Goal: Task Accomplishment & Management: Manage account settings

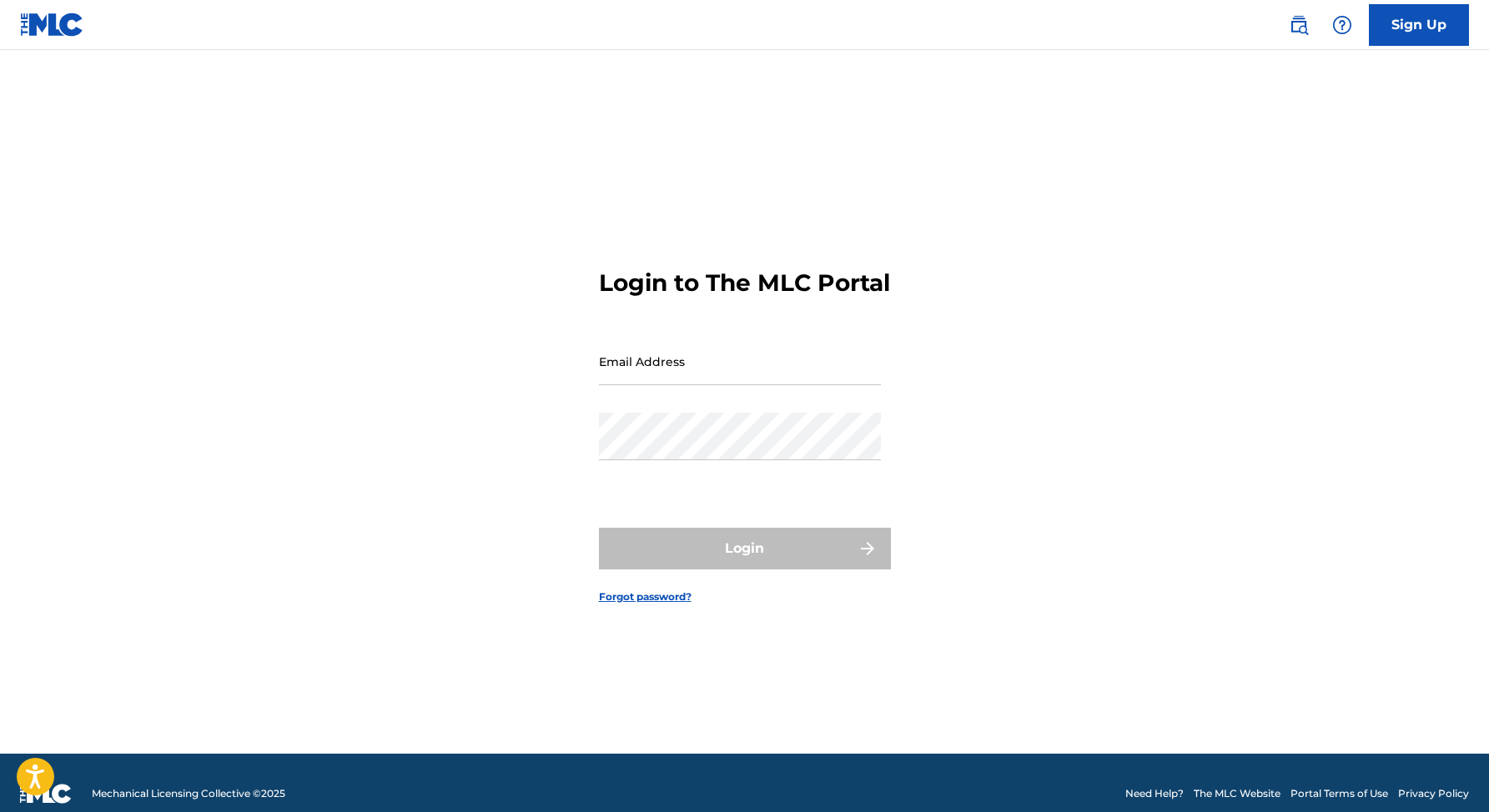
click at [640, 385] on input "Email Address" at bounding box center [740, 360] width 282 height 47
type input "[EMAIL_ADDRESS][DOMAIN_NAME]"
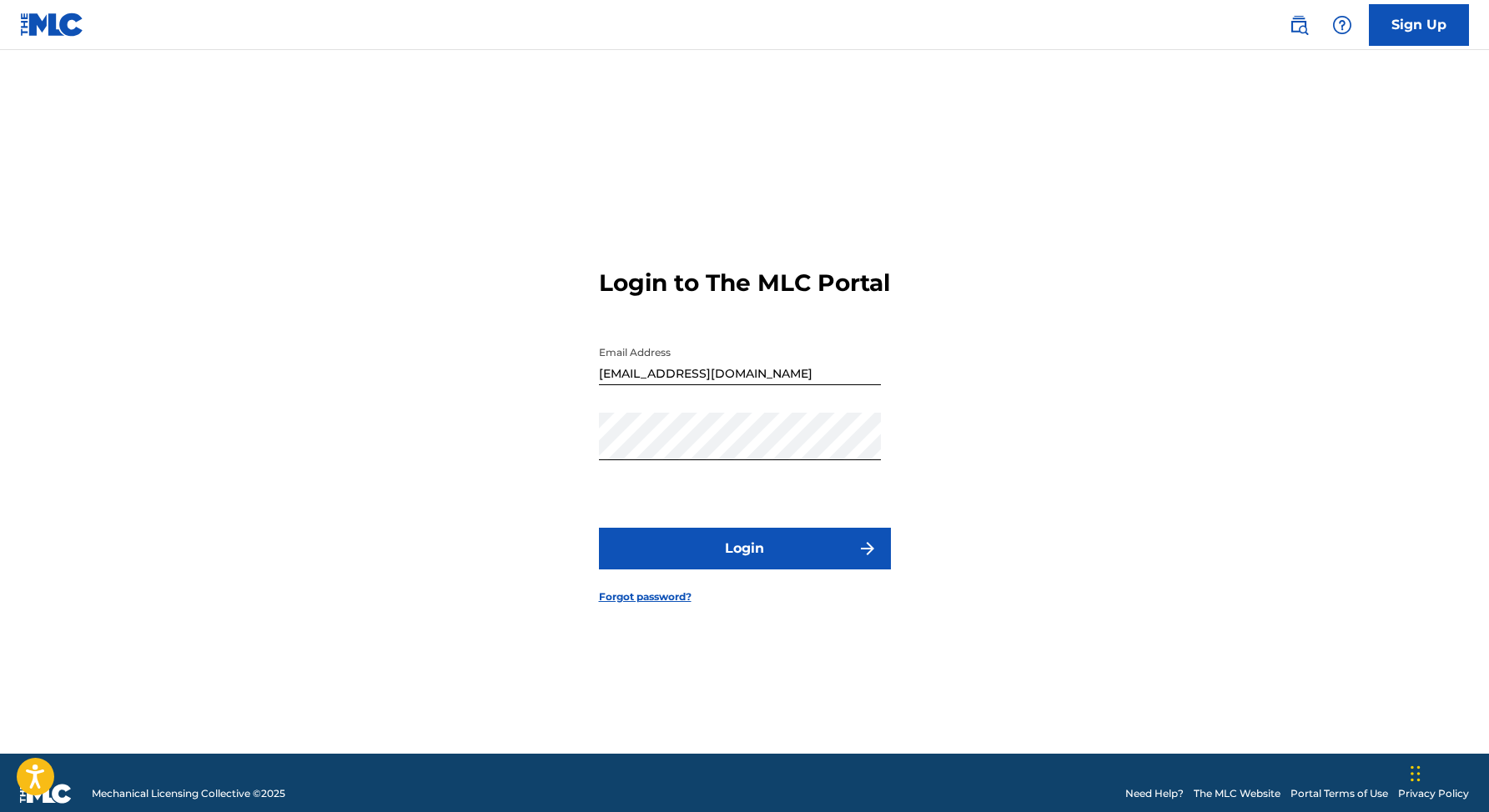
click at [718, 559] on button "Login" at bounding box center [744, 548] width 292 height 42
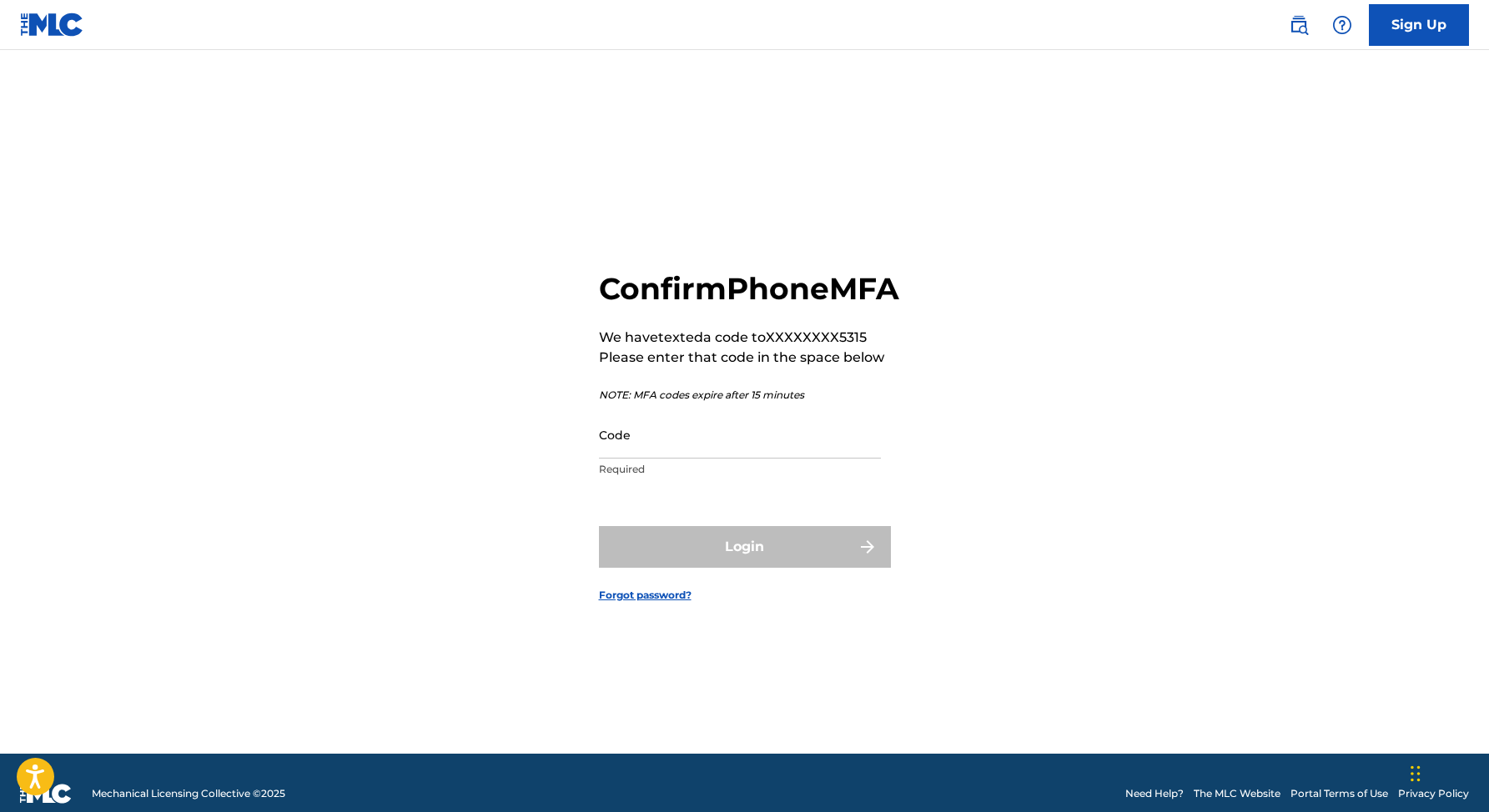
click at [686, 459] on input "Code" at bounding box center [740, 435] width 282 height 47
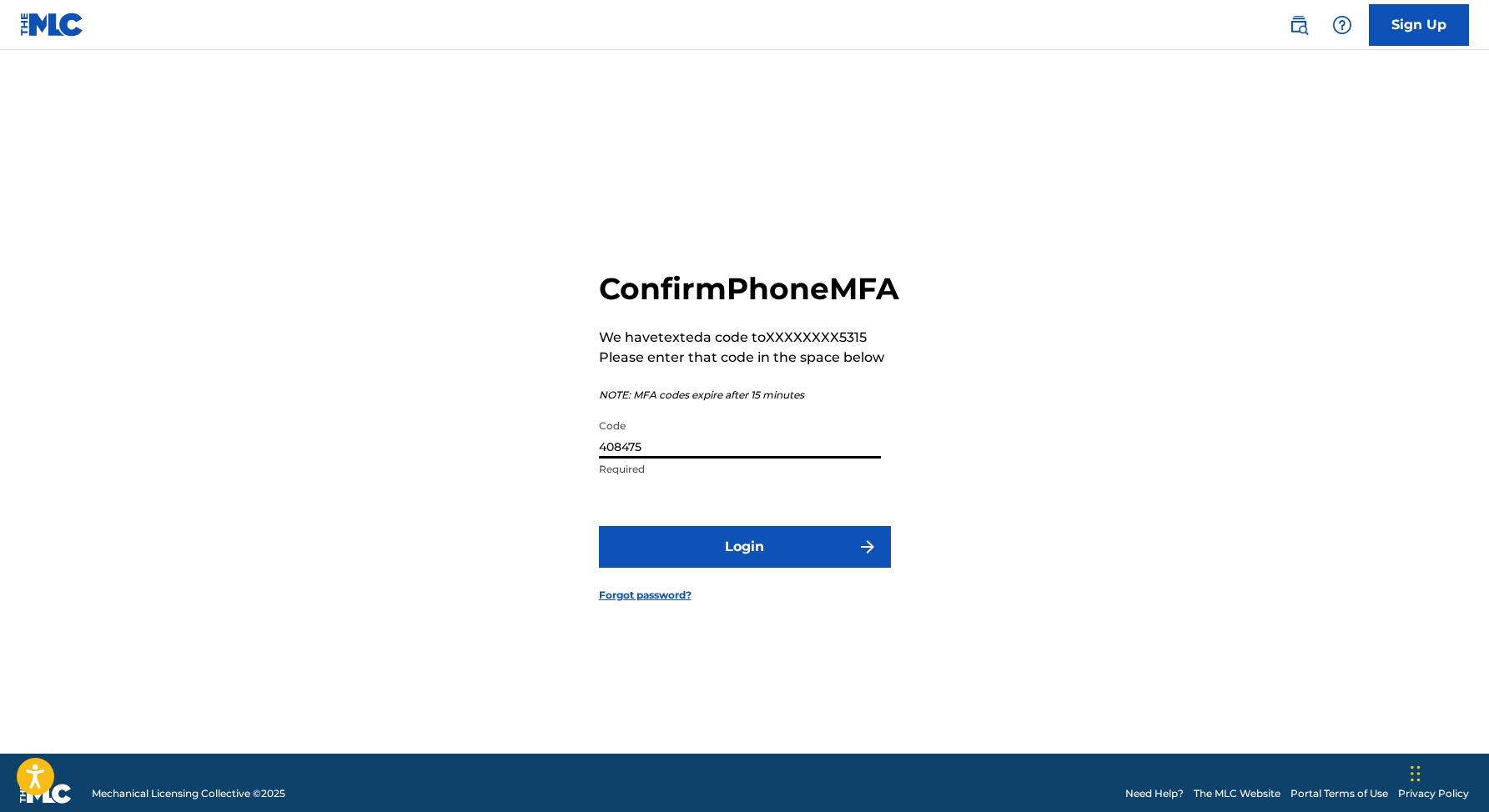
type input "408475"
click at [695, 566] on button "Login" at bounding box center [744, 547] width 292 height 42
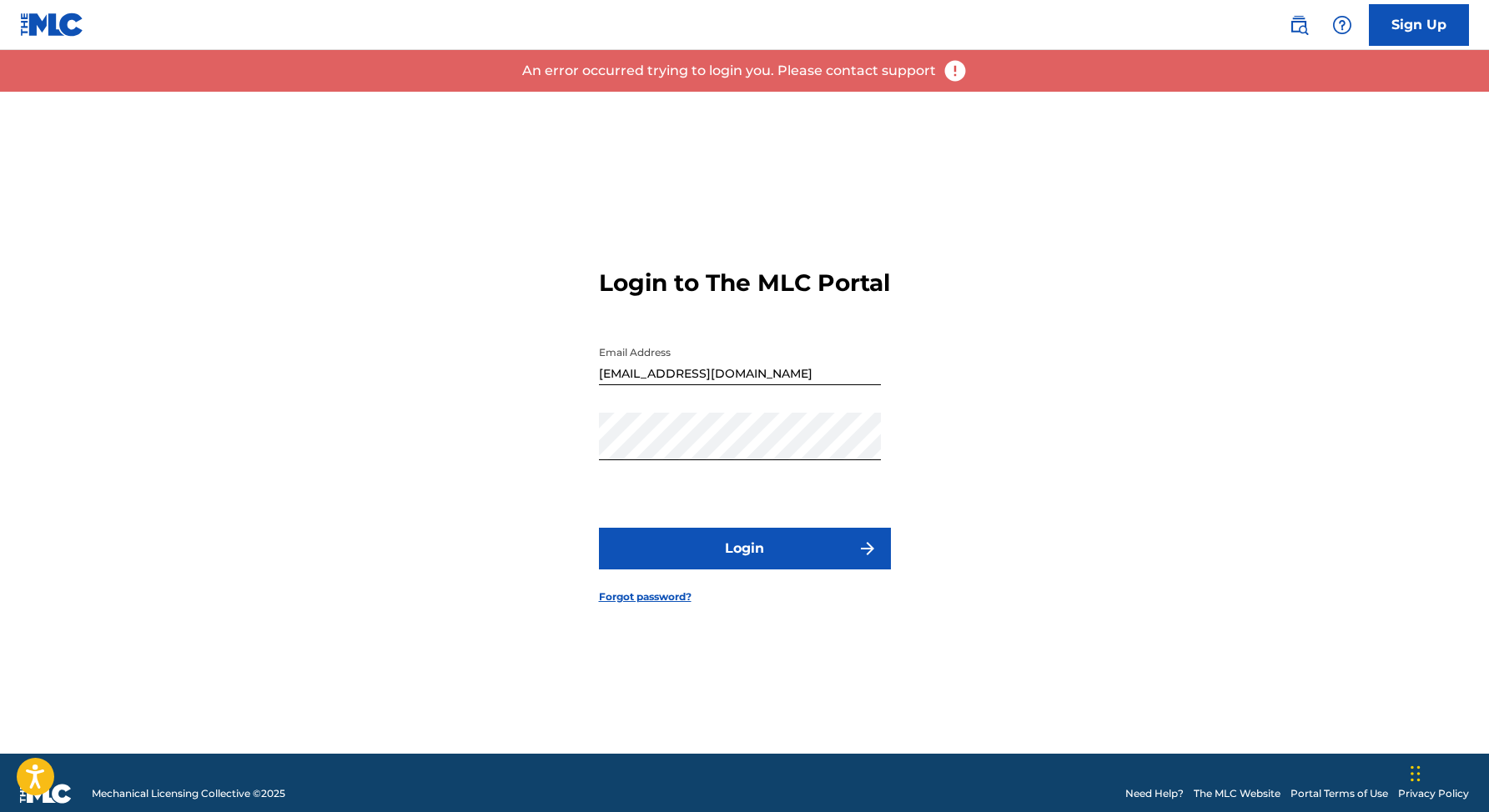
click at [716, 566] on button "Login" at bounding box center [744, 548] width 292 height 42
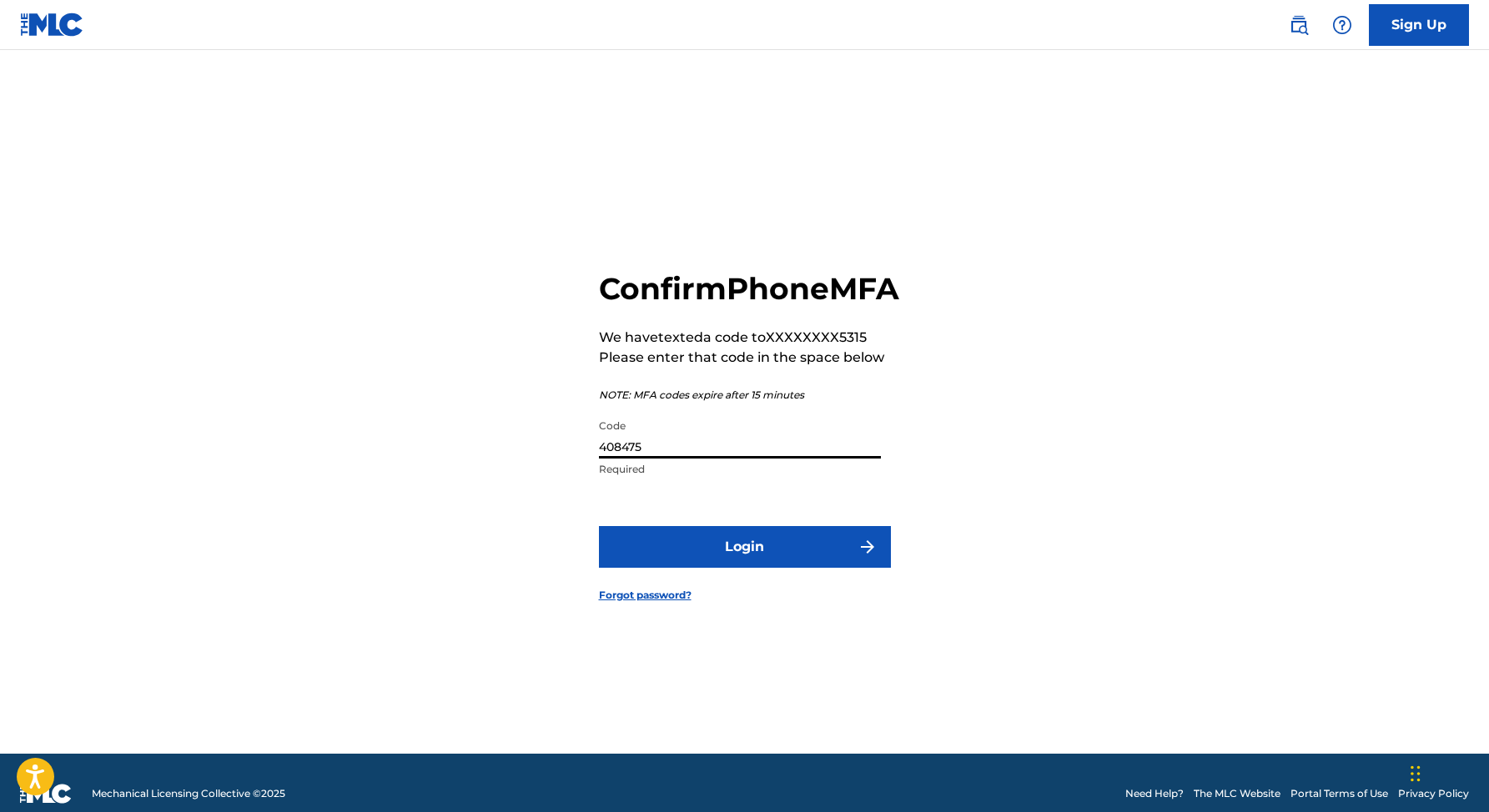
click at [685, 454] on input "408475" at bounding box center [740, 435] width 282 height 47
click at [672, 459] on input "408475" at bounding box center [740, 435] width 282 height 47
type input "408476"
click at [668, 562] on button "Login" at bounding box center [744, 547] width 292 height 42
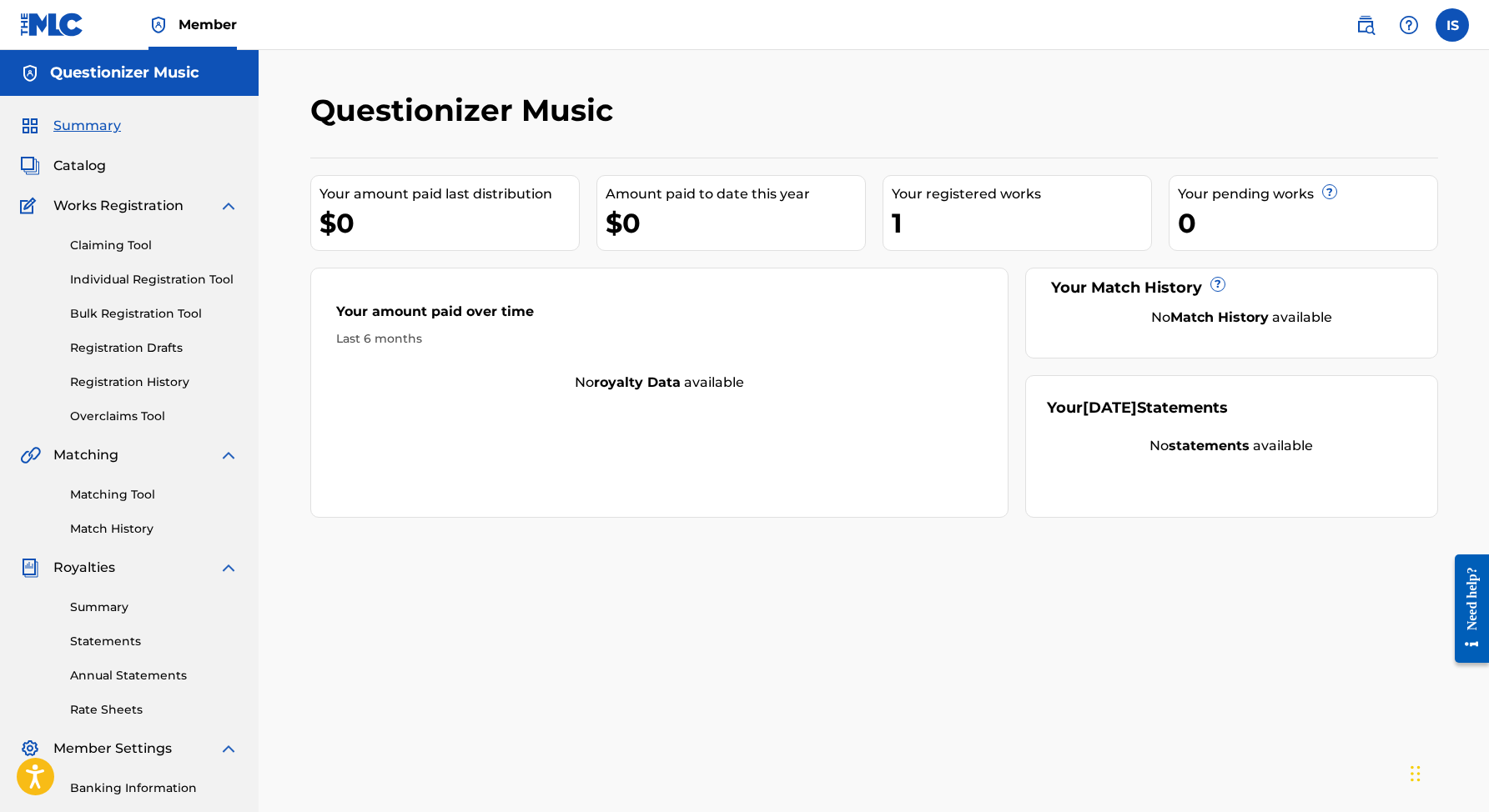
click at [979, 222] on div "1" at bounding box center [1021, 223] width 260 height 37
click at [897, 223] on div "1" at bounding box center [1021, 223] width 260 height 37
click at [93, 163] on span "Catalog" at bounding box center [79, 166] width 53 height 20
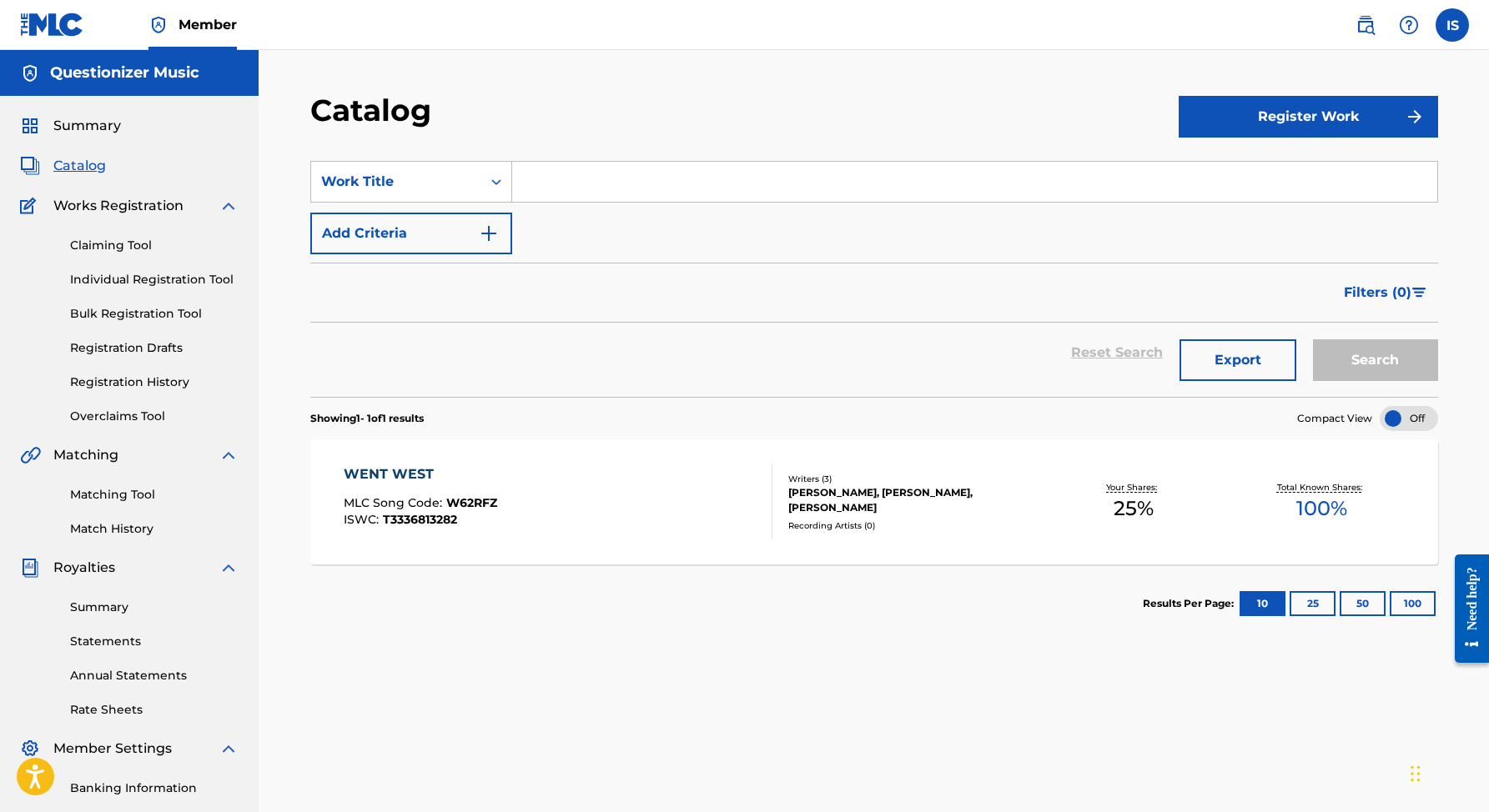
click at [570, 527] on div "WENT WEST MLC Song Code : W62RFZ ISWC : T3336813282" at bounding box center [558, 501] width 428 height 75
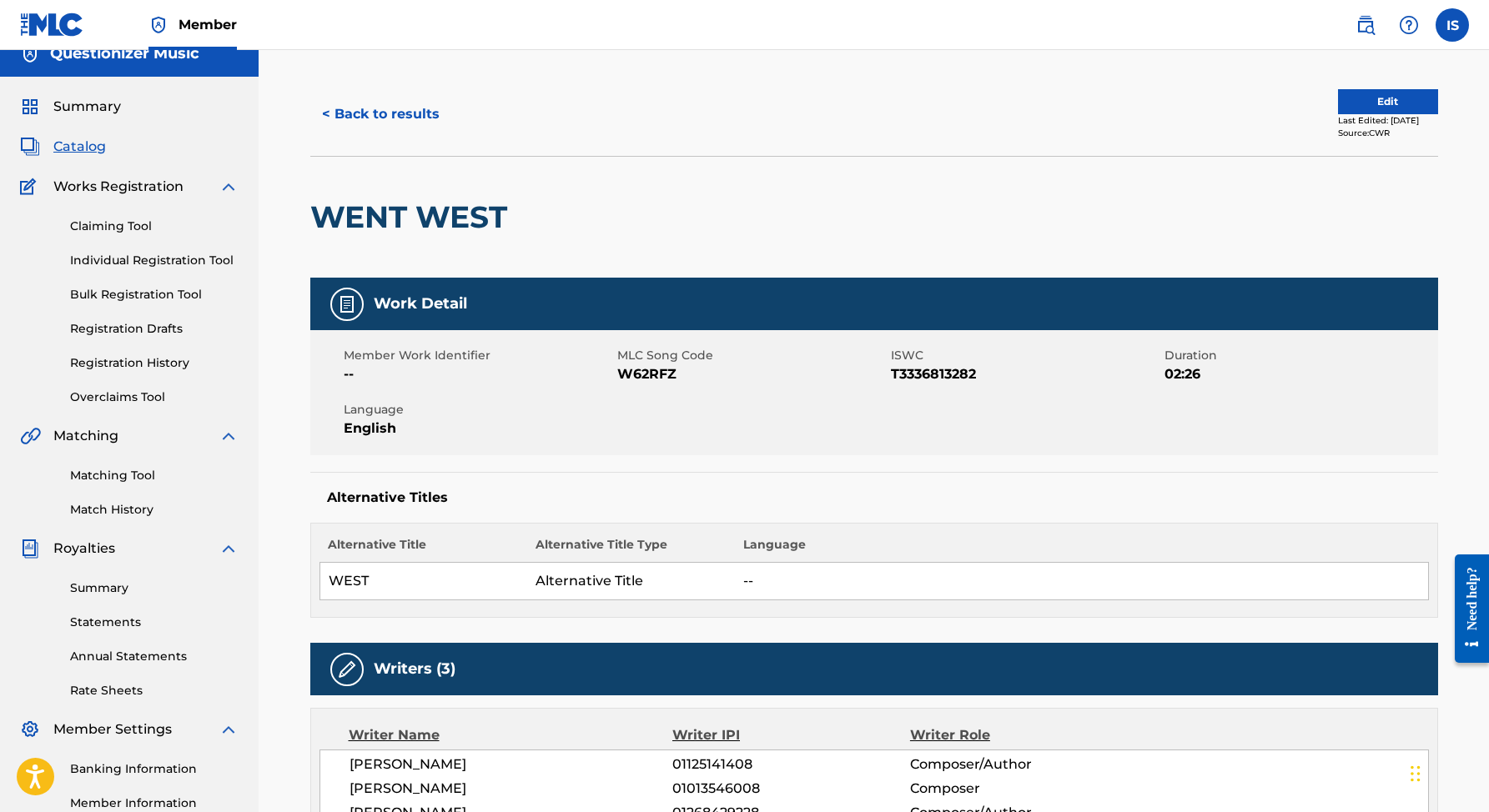
scroll to position [11, 0]
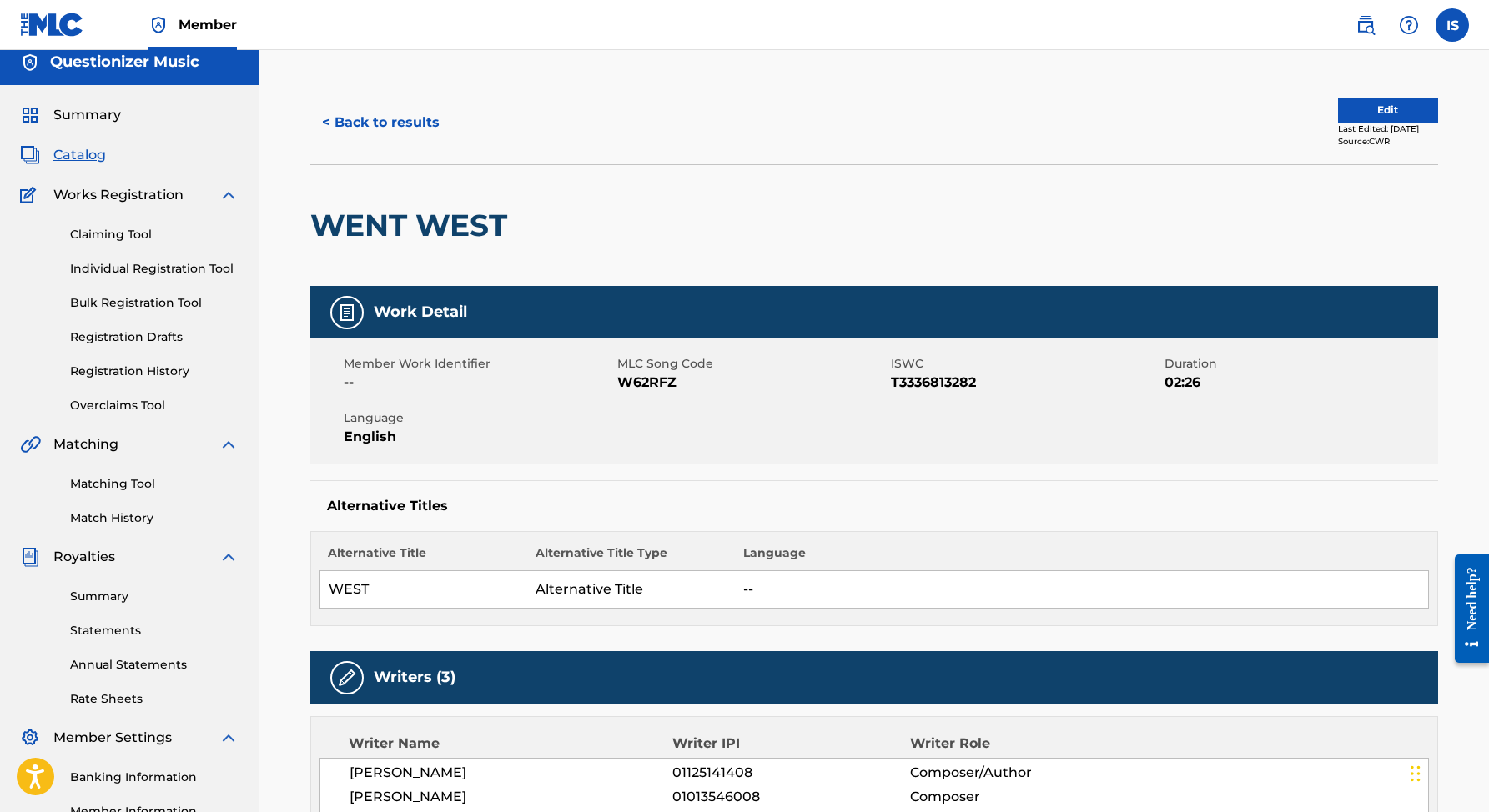
click at [224, 198] on img at bounding box center [229, 195] width 20 height 20
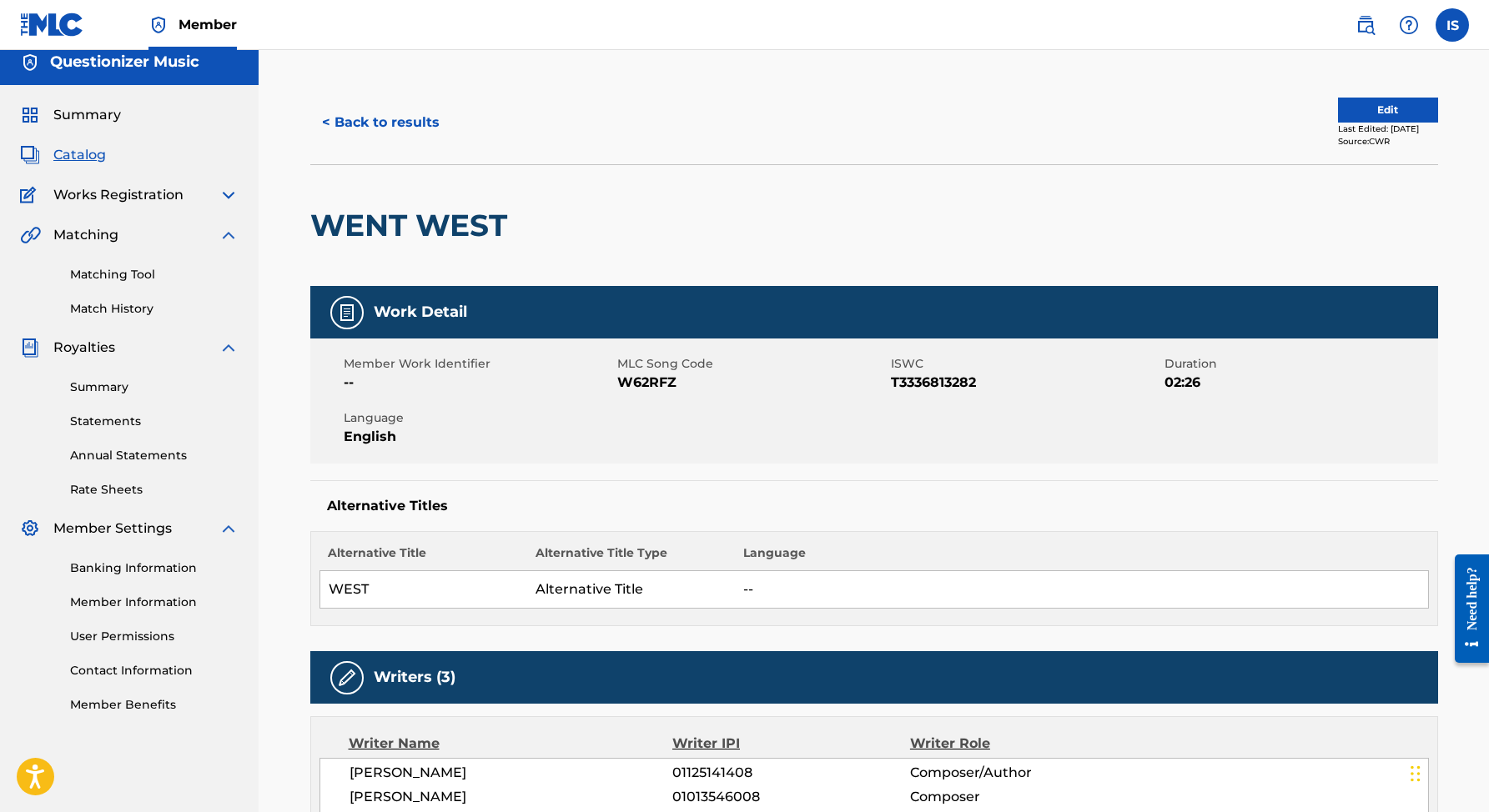
click at [81, 120] on span "Summary" at bounding box center [87, 115] width 68 height 20
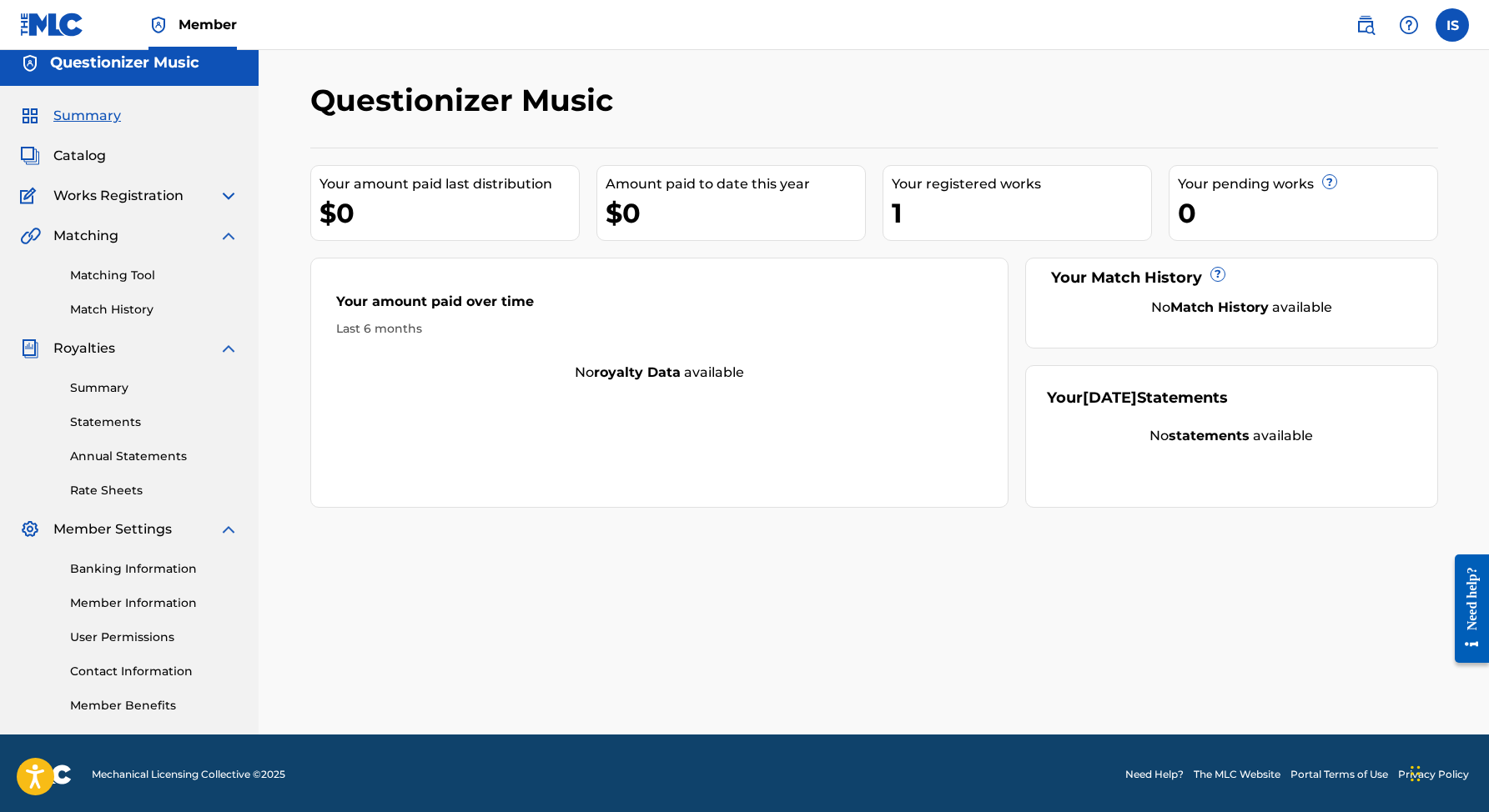
scroll to position [12, 0]
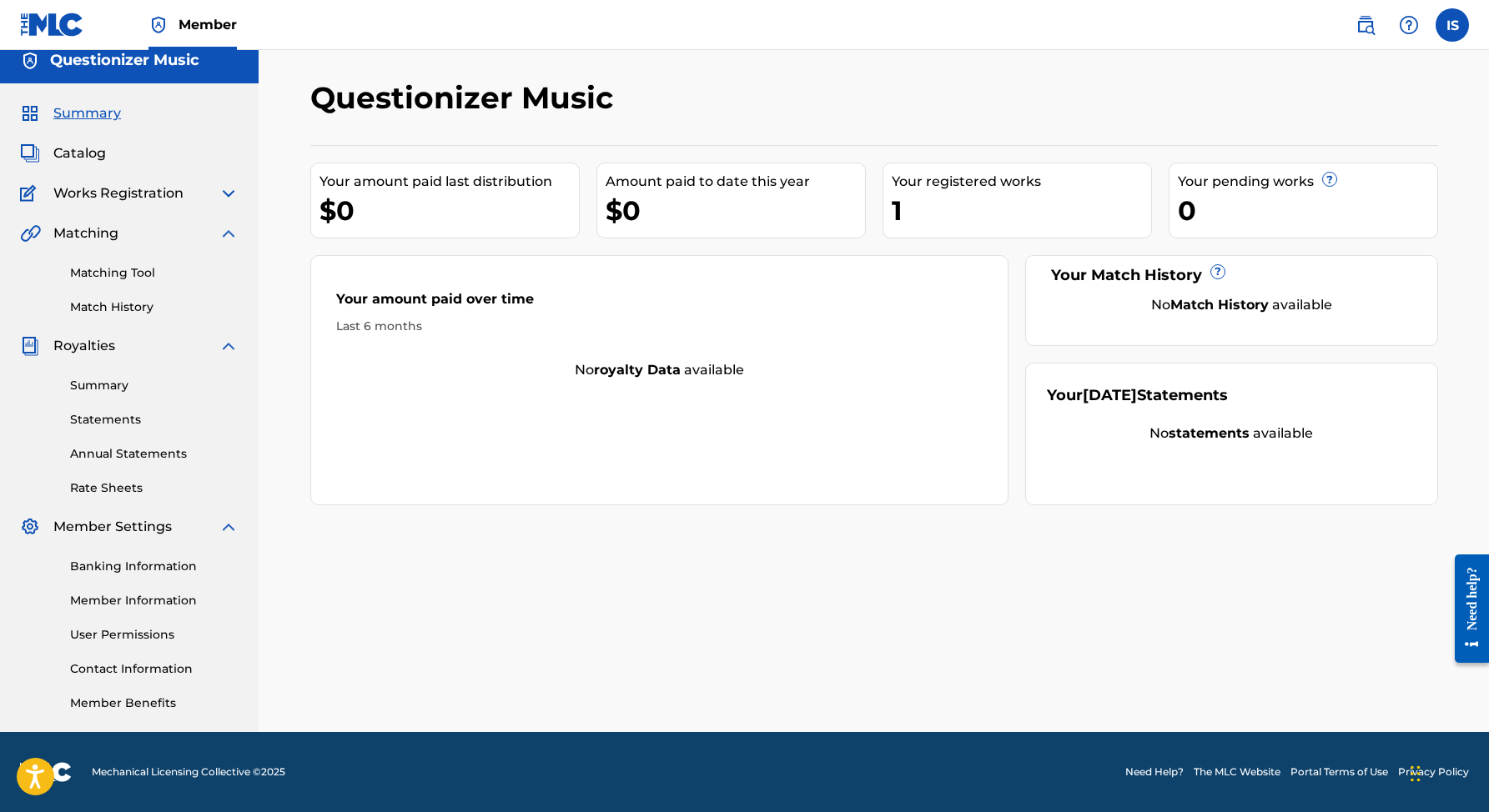
click at [154, 235] on div "Matching" at bounding box center [129, 233] width 219 height 20
click at [228, 235] on img at bounding box center [229, 233] width 20 height 20
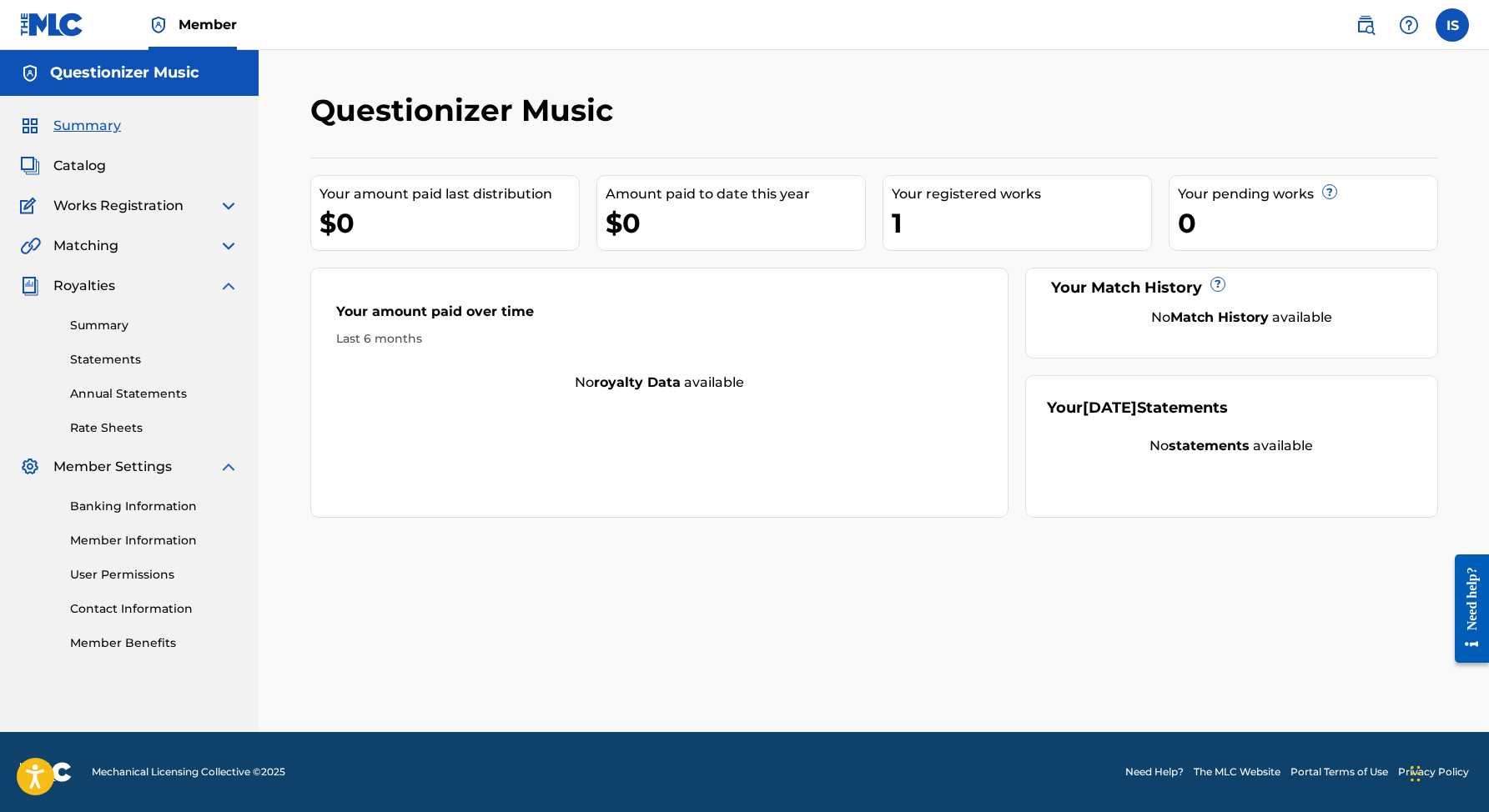
scroll to position [0, 0]
click at [137, 505] on link "Banking Information" at bounding box center [154, 507] width 169 height 18
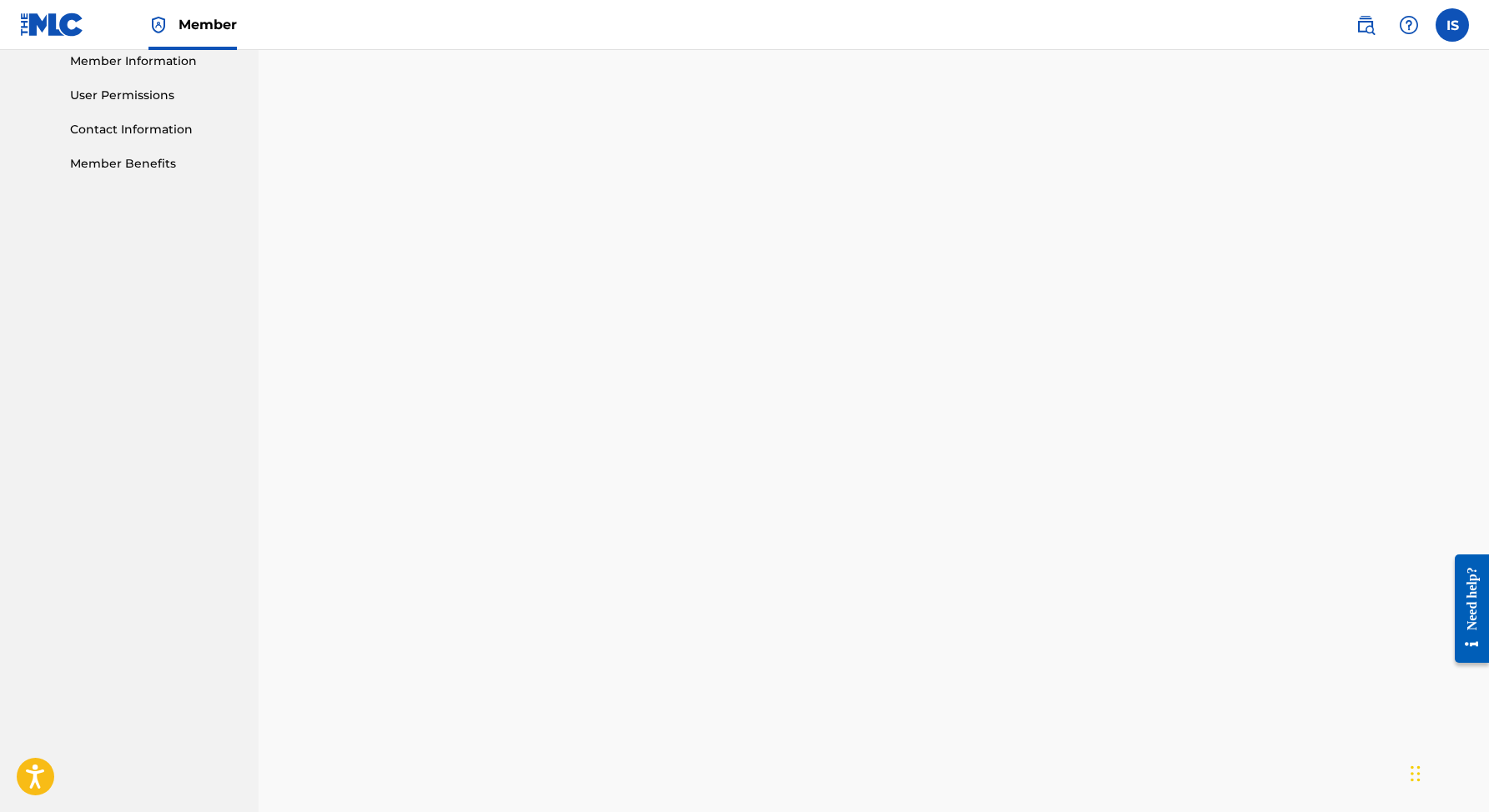
scroll to position [491, 0]
